Goal: Transaction & Acquisition: Purchase product/service

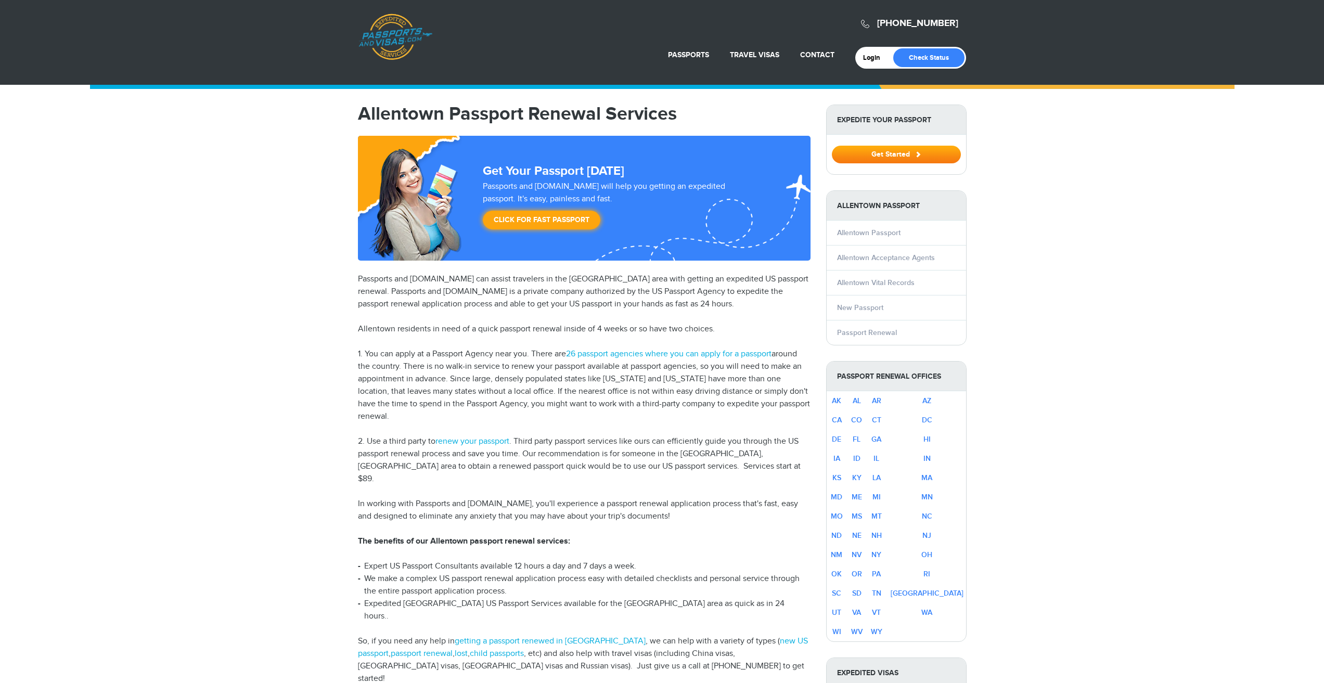
select select "**********"
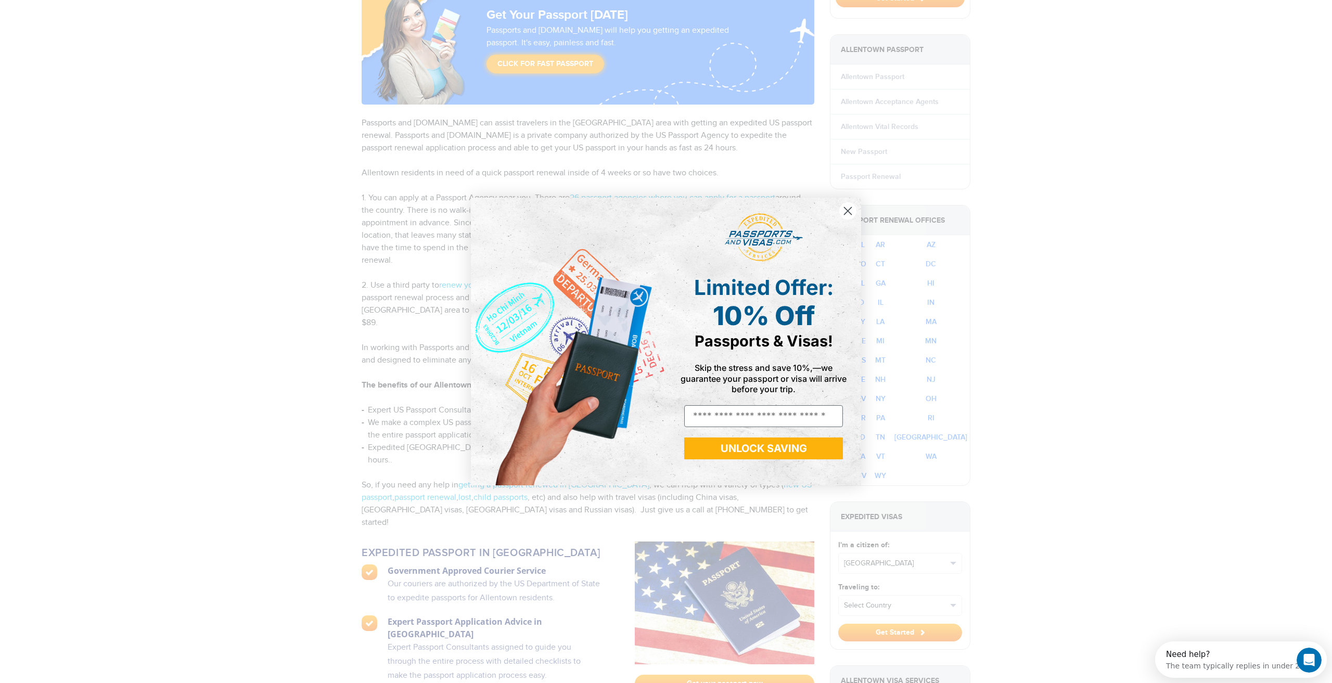
click at [846, 212] on circle "Close dialog" at bounding box center [847, 210] width 17 height 17
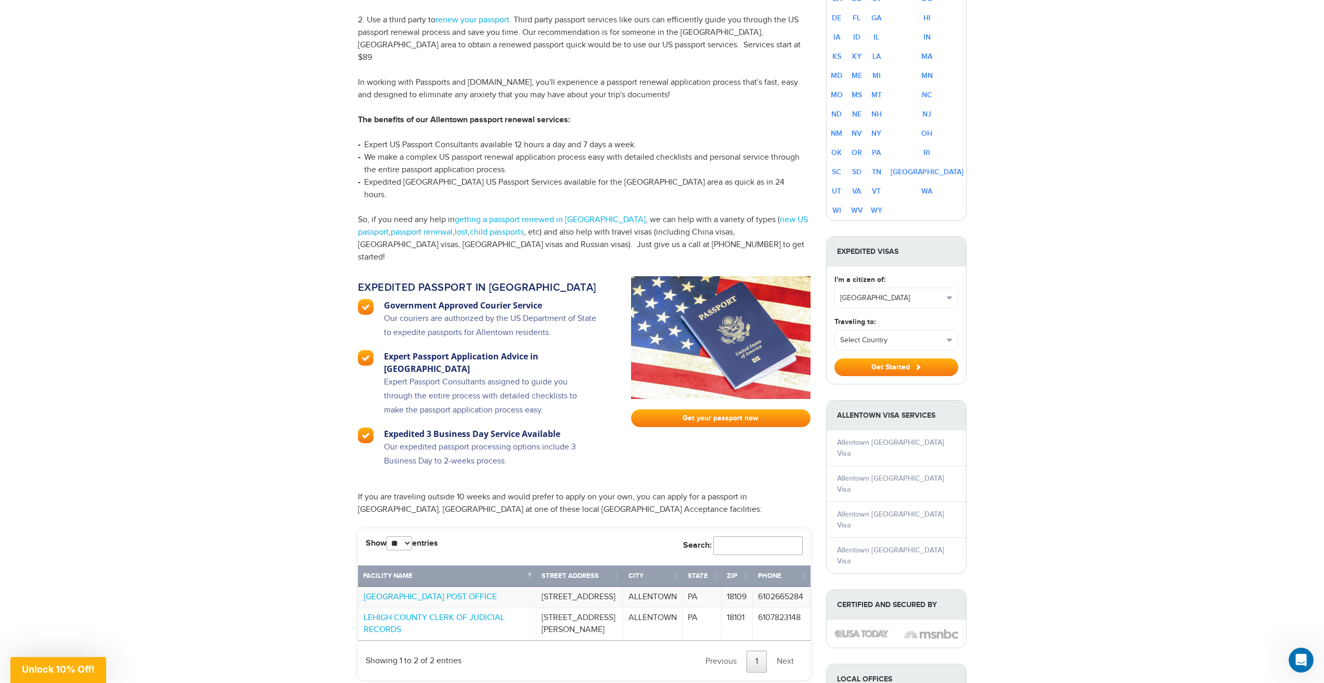
scroll to position [468, 0]
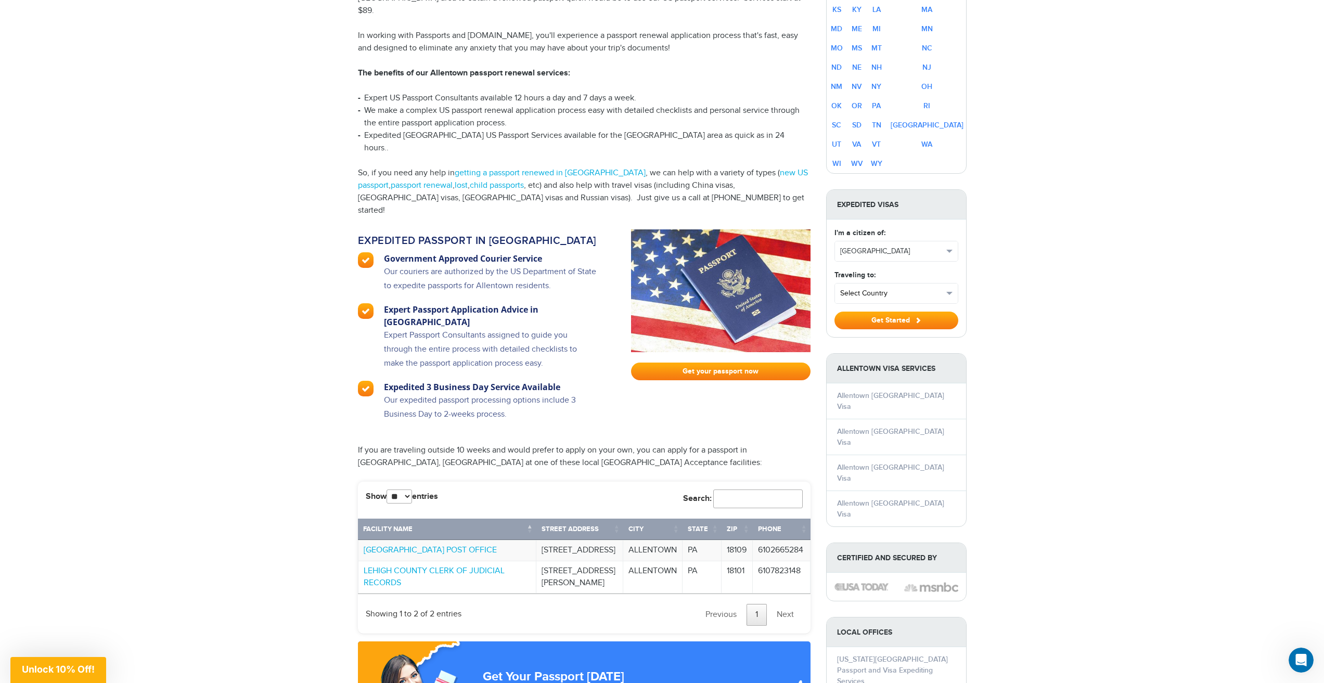
click at [872, 295] on span "Select Country" at bounding box center [891, 293] width 103 height 10
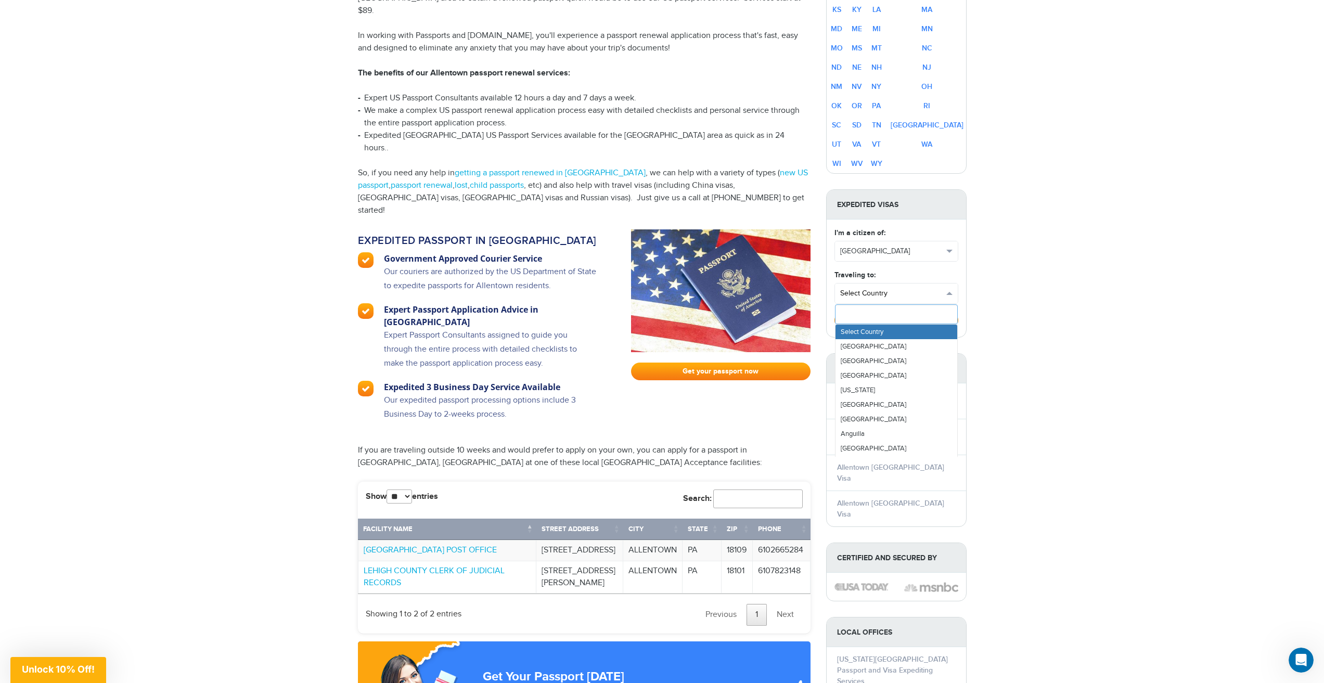
type input "*"
click at [1005, 313] on div "[PHONE_NUMBER] Passports & [DOMAIN_NAME] Login Check Status Passports Passport …" at bounding box center [662, 604] width 1324 height 2145
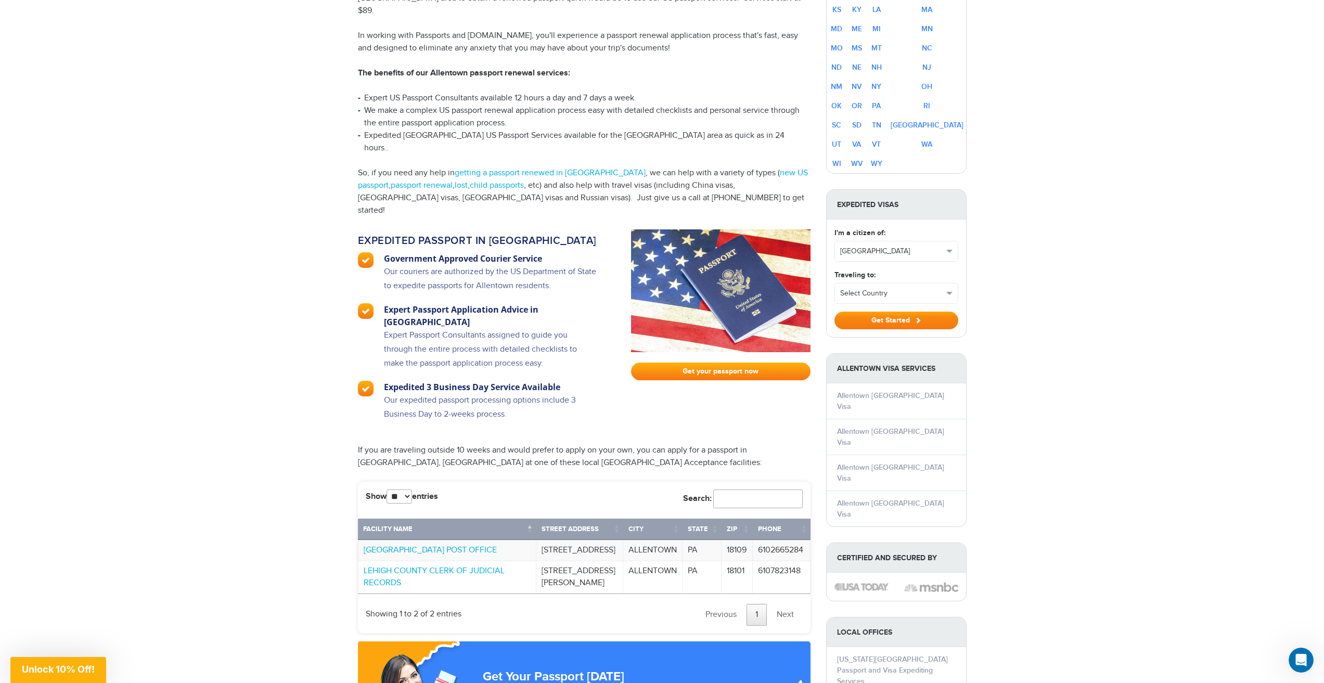
click at [935, 315] on button "Get Started" at bounding box center [897, 321] width 124 height 18
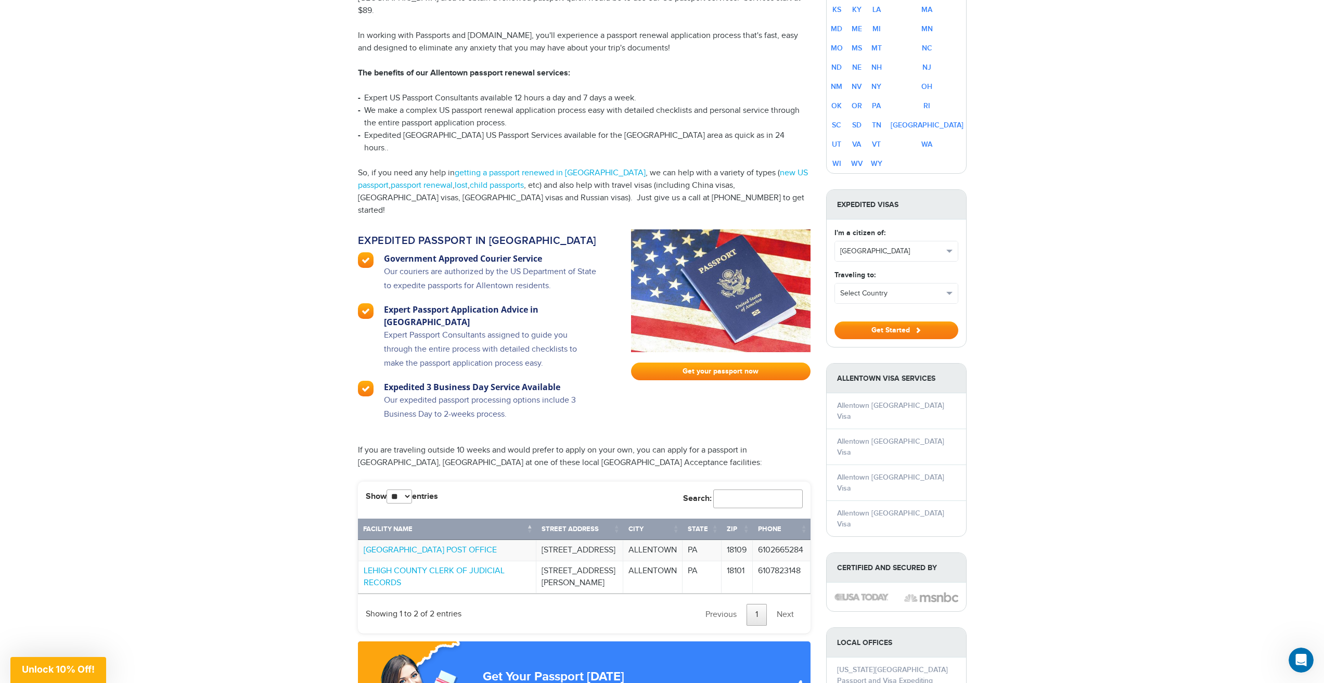
click at [927, 326] on button "Get Started" at bounding box center [897, 331] width 124 height 18
click at [902, 297] on span "Select Country" at bounding box center [891, 293] width 103 height 10
click at [968, 313] on aside "Expedite Your Passport Get Started [GEOGRAPHIC_DATA] Allentown Passport [GEOGRA…" at bounding box center [896, 249] width 156 height 1226
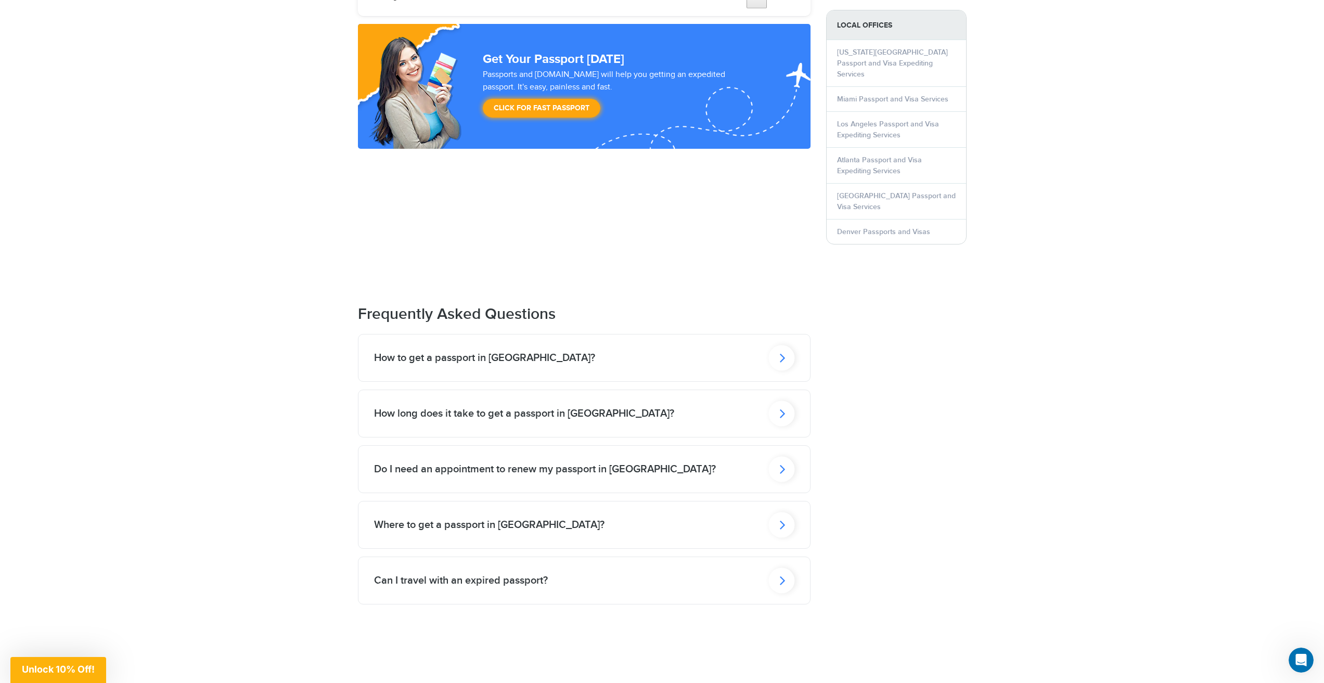
scroll to position [1093, 0]
